Goal: Transaction & Acquisition: Book appointment/travel/reservation

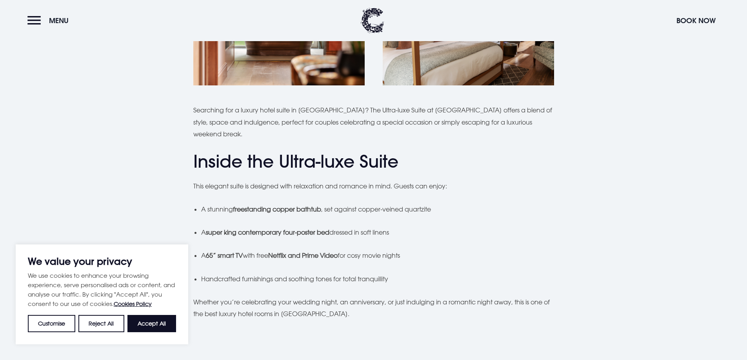
scroll to position [313, 0]
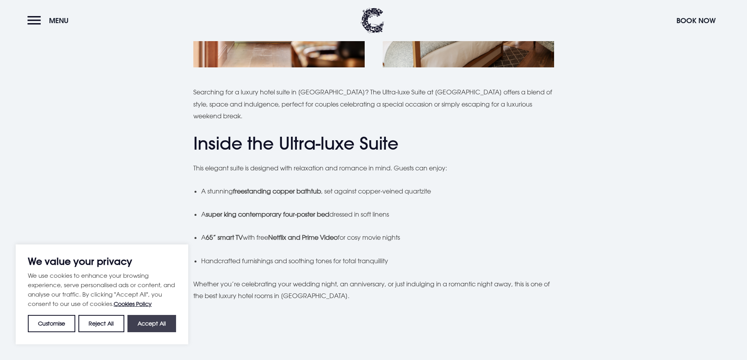
click at [166, 321] on button "Accept All" at bounding box center [151, 323] width 49 height 17
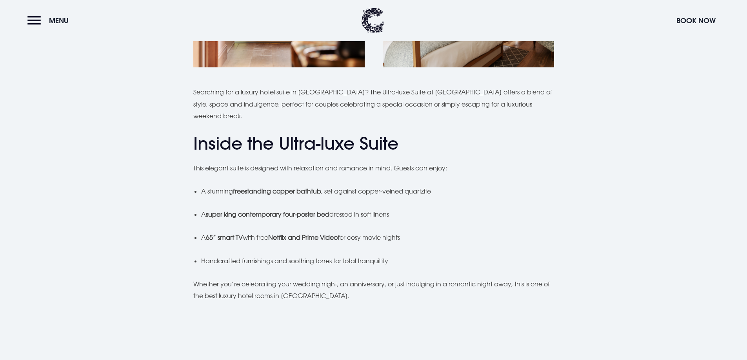
checkbox input "true"
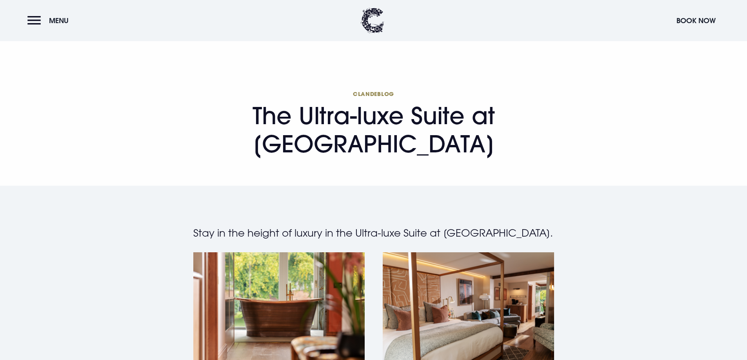
scroll to position [0, 0]
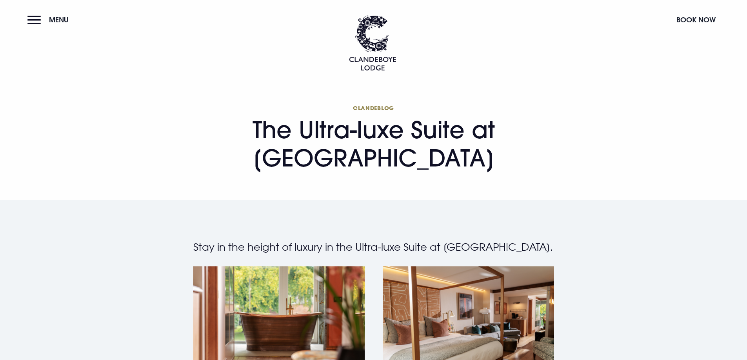
click at [694, 16] on button "Book Now" at bounding box center [695, 19] width 47 height 17
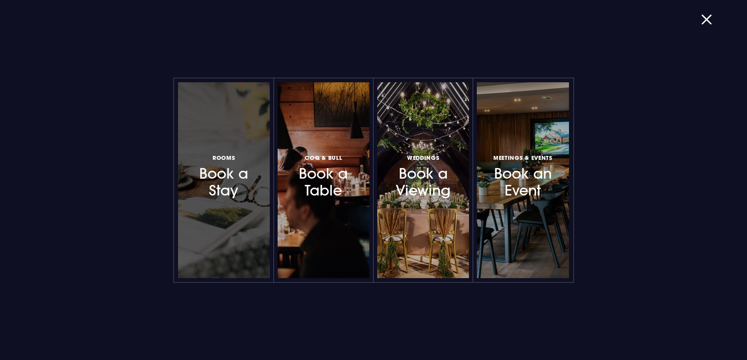
click at [241, 189] on h3 "Rooms Book a Stay" at bounding box center [224, 176] width 68 height 47
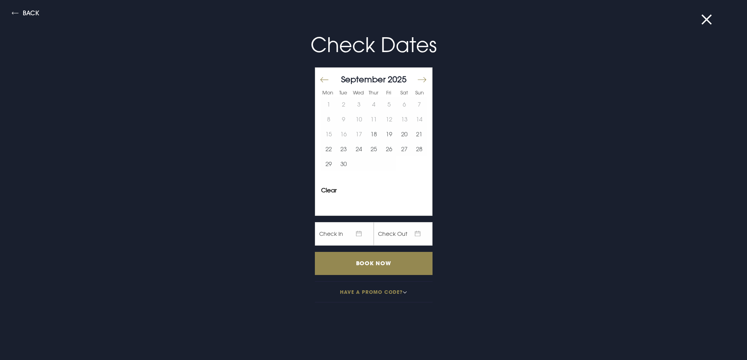
click at [417, 80] on button "Move forward to switch to the next month." at bounding box center [421, 80] width 9 height 16
click at [396, 152] on button "22" at bounding box center [403, 148] width 15 height 15
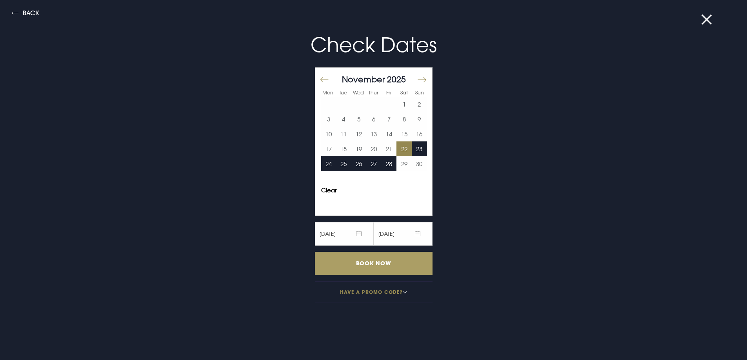
click at [364, 259] on input "Book Now" at bounding box center [374, 263] width 118 height 23
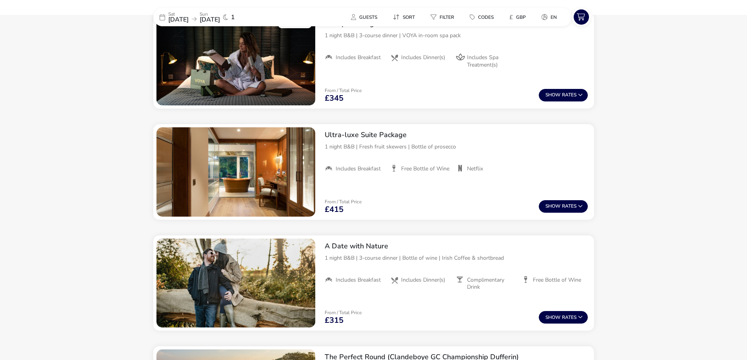
scroll to position [603, 0]
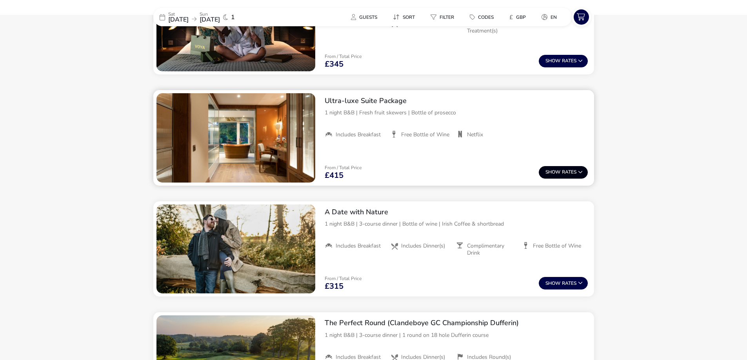
click at [550, 171] on span "Show" at bounding box center [553, 172] width 16 height 5
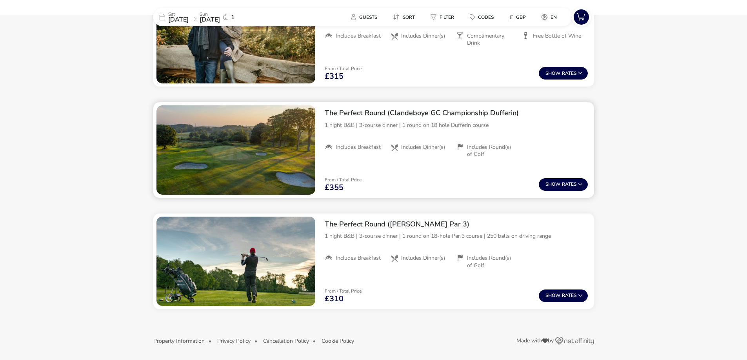
scroll to position [621, 0]
